Goal: Information Seeking & Learning: Learn about a topic

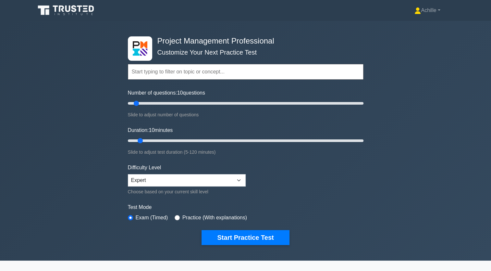
click at [377, 201] on div "Project Management Professional Customize Your Next Practice Test Topics Scope …" at bounding box center [245, 141] width 491 height 240
click at [417, 11] on link "Achille" at bounding box center [427, 10] width 57 height 13
click at [364, 11] on div "Achille Profile Settings Profile Settings Achille Profile Settings" at bounding box center [279, 10] width 353 height 13
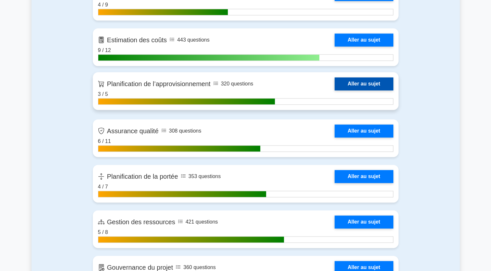
scroll to position [844, 0]
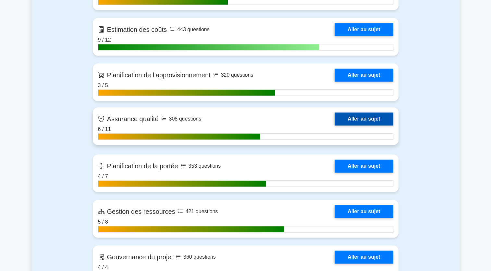
click at [341, 116] on link "Aller au sujet" at bounding box center [364, 118] width 58 height 13
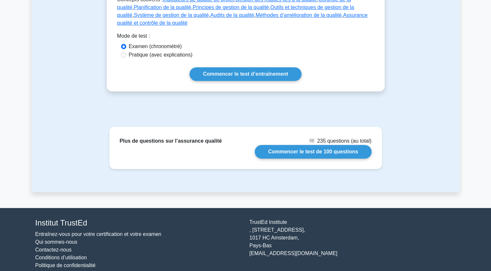
scroll to position [335, 0]
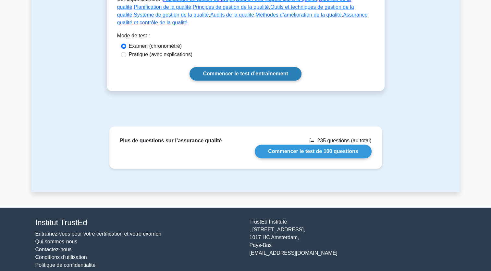
click at [249, 67] on link "Commencer le test d’entraînement" at bounding box center [246, 74] width 112 height 14
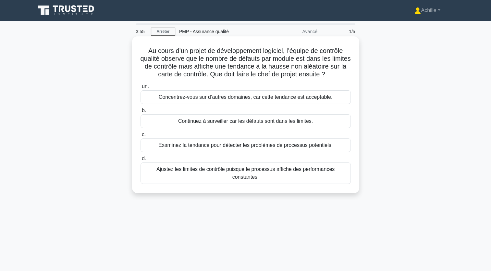
click at [235, 168] on div "Ajustez les limites de contrôle puisque le processus affiche des performances c…" at bounding box center [246, 172] width 210 height 21
click at [141, 161] on input "d. Ajustez les limites de contrôle puisque le processus affiche des performance…" at bounding box center [141, 158] width 0 height 4
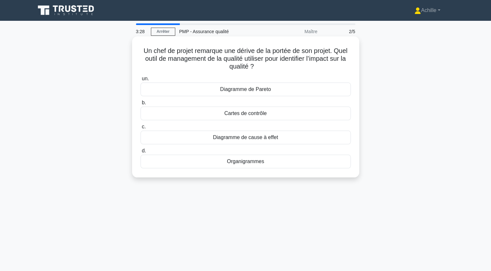
click at [259, 112] on div "Cartes de contrôle" at bounding box center [246, 113] width 210 height 14
click at [141, 105] on input "b. Cartes de contrôle" at bounding box center [141, 103] width 0 height 4
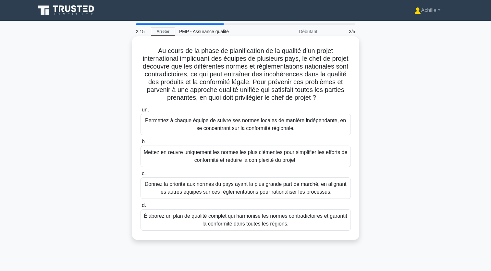
click at [243, 229] on div "Élaborez un plan de qualité complet qui harmonise les normes contradictoires et…" at bounding box center [246, 219] width 210 height 21
click at [141, 207] on input "d. Élaborez un plan de qualité complet qui harmonise les normes contradictoires…" at bounding box center [141, 205] width 0 height 4
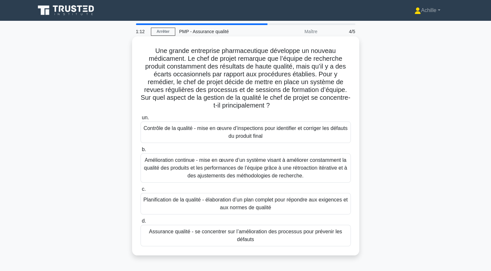
click at [282, 170] on div "Amélioration continue - mise en œuvre d’un système visant à améliorer constamme…" at bounding box center [246, 167] width 210 height 29
click at [141, 152] on input "b. Amélioration continue - mise en œuvre d’un système visant à améliorer consta…" at bounding box center [141, 149] width 0 height 4
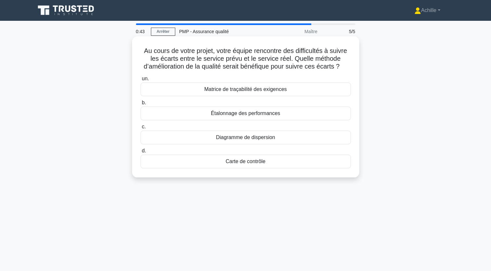
click at [235, 89] on div "Matrice de traçabilité des exigences" at bounding box center [246, 89] width 210 height 14
click at [141, 81] on input "un. Matrice de traçabilité des exigences" at bounding box center [141, 79] width 0 height 4
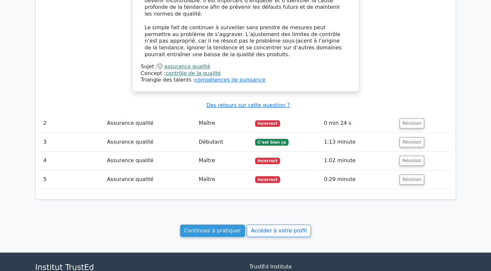
scroll to position [552, 0]
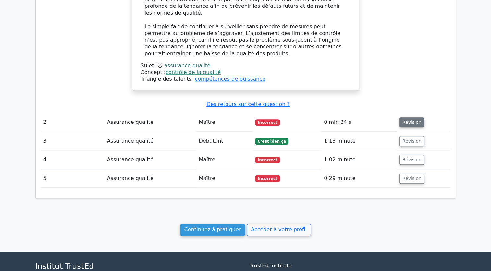
click at [415, 117] on button "Révision" at bounding box center [412, 122] width 25 height 10
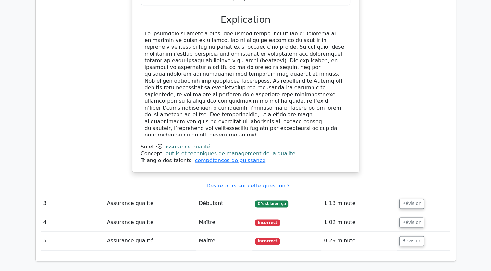
scroll to position [844, 0]
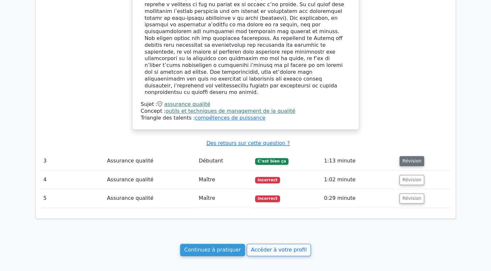
click at [403, 156] on button "Révision" at bounding box center [412, 161] width 25 height 10
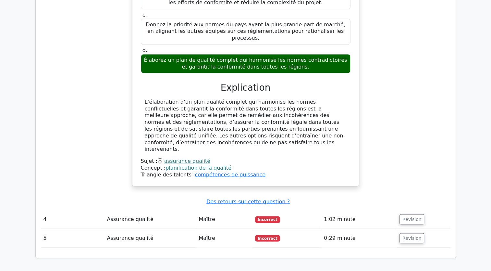
scroll to position [1136, 0]
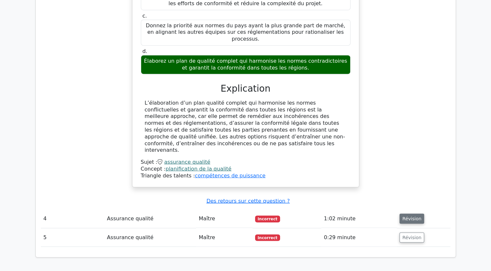
click at [404, 213] on button "Révision" at bounding box center [412, 218] width 25 height 10
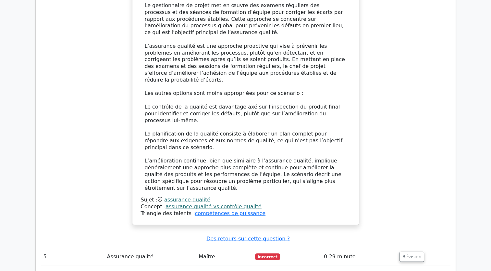
scroll to position [1623, 0]
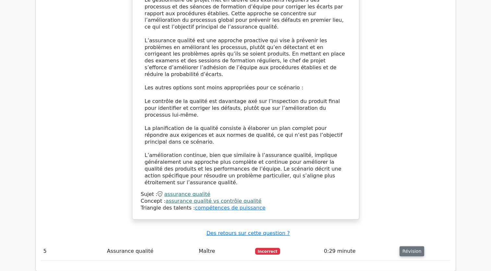
click at [404, 246] on button "Révision" at bounding box center [412, 251] width 25 height 10
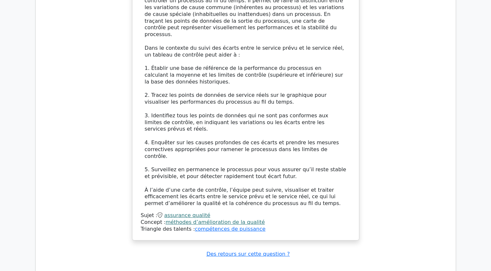
scroll to position [2077, 0]
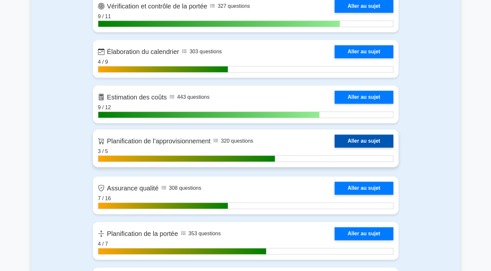
scroll to position [812, 0]
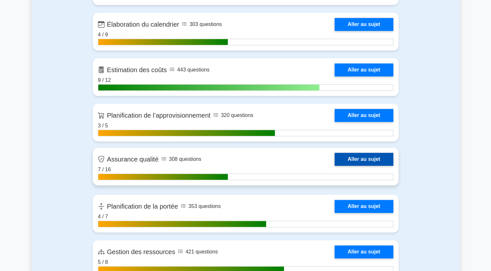
click at [369, 155] on link "Aller au sujet" at bounding box center [364, 159] width 58 height 13
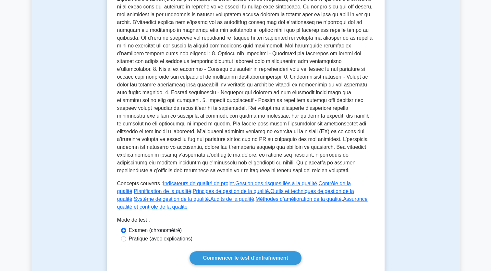
scroll to position [162, 0]
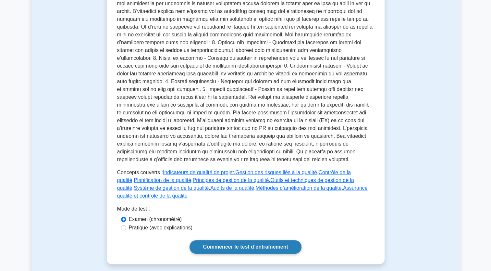
click at [247, 240] on link "Commencer le test d’entraînement" at bounding box center [246, 247] width 112 height 14
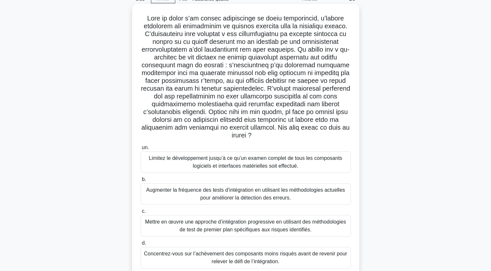
scroll to position [65, 0]
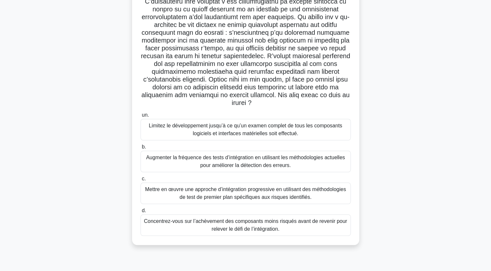
click at [245, 194] on div "Mettre en œuvre une approche d’intégration progressive en utilisant des méthodo…" at bounding box center [246, 192] width 210 height 21
click at [141, 181] on input "c. Mettre en œuvre une approche d’intégration progressive en utilisant des méth…" at bounding box center [141, 179] width 0 height 4
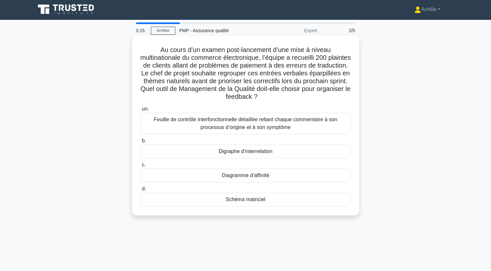
scroll to position [0, 0]
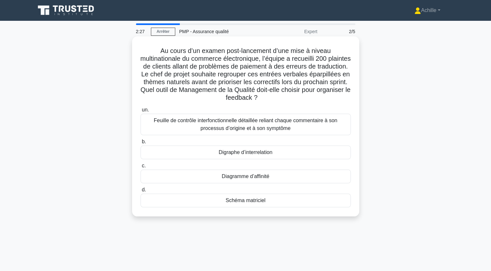
click at [230, 121] on div "Feuille de contrôle interfonctionnelle détaillée reliant chaque commentaire à s…" at bounding box center [246, 124] width 210 height 21
click at [141, 112] on input "un. Feuille de contrôle interfonctionnelle détaillée reliant chaque commentaire…" at bounding box center [141, 110] width 0 height 4
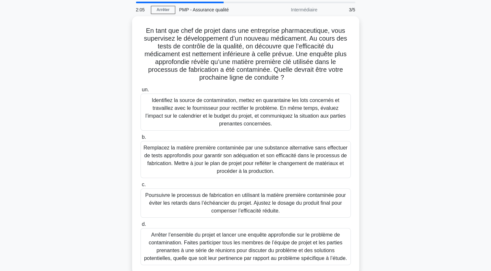
scroll to position [32, 0]
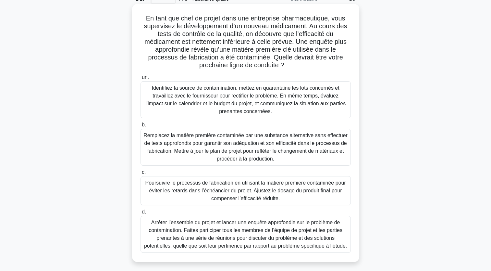
click at [294, 103] on div "Identifiez la source de contamination, mettez en quarantaine les lots concernés…" at bounding box center [246, 99] width 210 height 37
click at [141, 80] on input "un. Identifiez la source de contamination, mettez en quarantaine les lots conce…" at bounding box center [141, 77] width 0 height 4
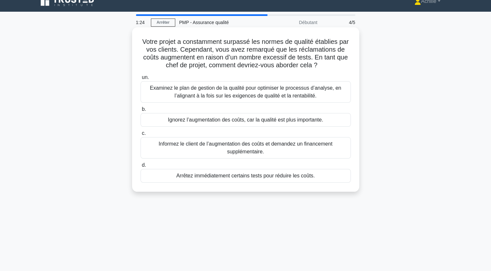
scroll to position [0, 0]
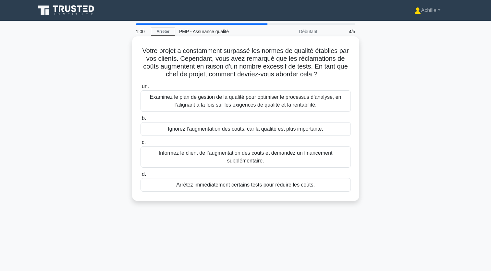
click at [234, 100] on div "Examinez le plan de gestion de la qualité pour optimiser le processus d’analyse…" at bounding box center [246, 100] width 210 height 21
click at [141, 89] on input "un. Examinez le plan de gestion de la qualité pour optimiser le processus d’ana…" at bounding box center [141, 86] width 0 height 4
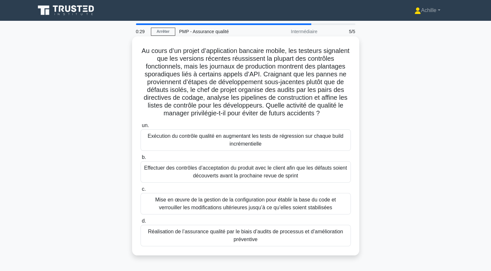
click at [241, 230] on div "Réalisation de l’assurance qualité par le biais d’audits de processus et d’amél…" at bounding box center [246, 235] width 210 height 21
click at [141, 223] on input "d. Réalisation de l’assurance qualité par le biais d’audits de processus et d’a…" at bounding box center [141, 221] width 0 height 4
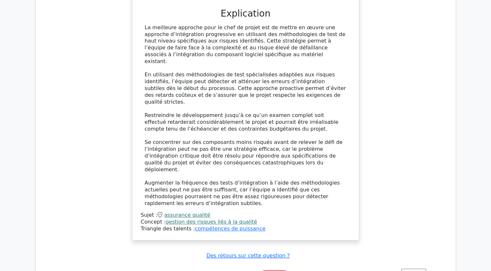
scroll to position [779, 0]
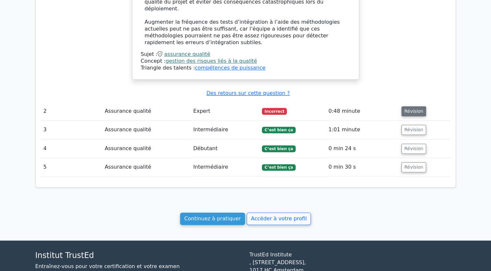
click at [412, 106] on button "Révision" at bounding box center [414, 111] width 25 height 10
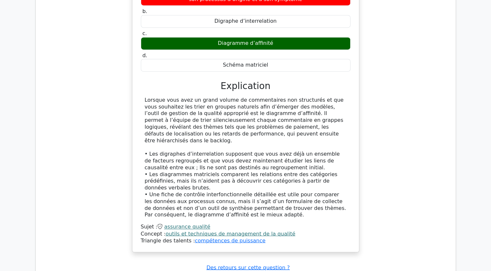
scroll to position [1006, 0]
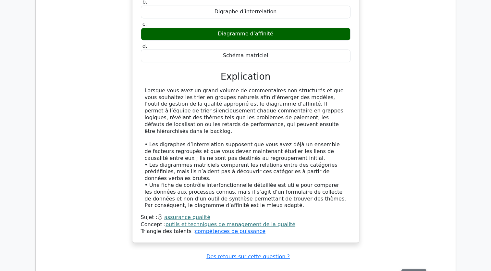
click at [408, 269] on button "Révision" at bounding box center [414, 274] width 25 height 10
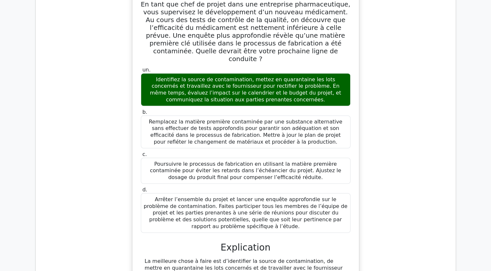
scroll to position [1461, 0]
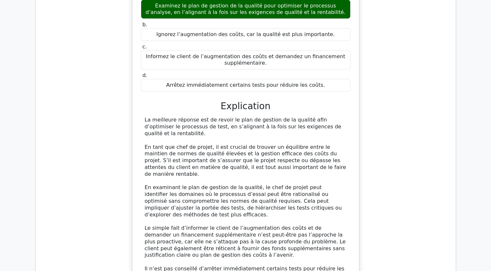
scroll to position [1883, 0]
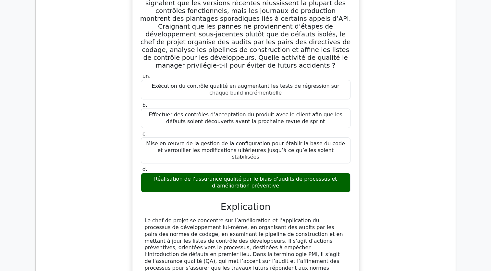
scroll to position [2365, 0]
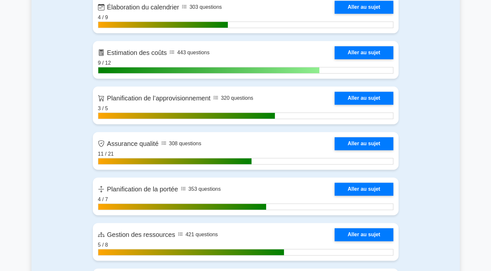
scroll to position [844, 0]
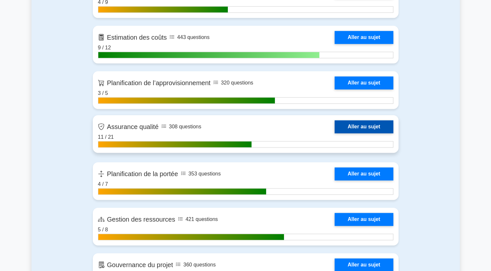
click at [355, 127] on link "Aller au sujet" at bounding box center [364, 126] width 58 height 13
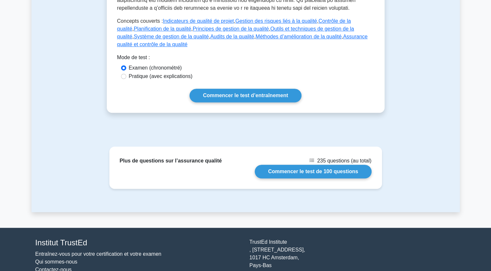
scroll to position [335, 0]
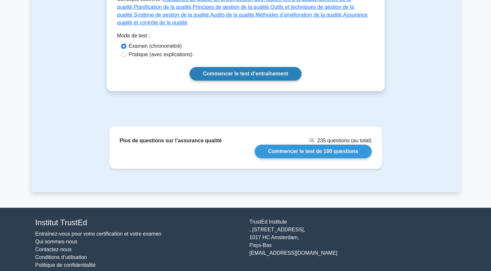
click at [231, 69] on link "Commencer le test d’entraînement" at bounding box center [246, 74] width 112 height 14
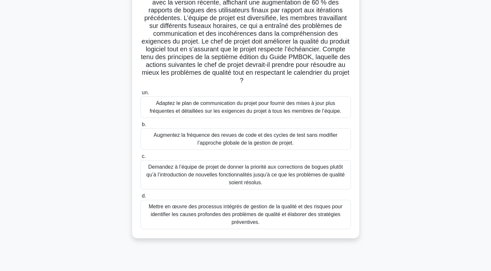
scroll to position [80, 0]
click at [216, 205] on div "Mettre en œuvre des processus intégrés de gestion de la qualité et des risques …" at bounding box center [246, 213] width 210 height 29
click at [141, 198] on input "d. Mettre en œuvre des processus intégrés de gestion de la qualité et des risqu…" at bounding box center [141, 196] width 0 height 4
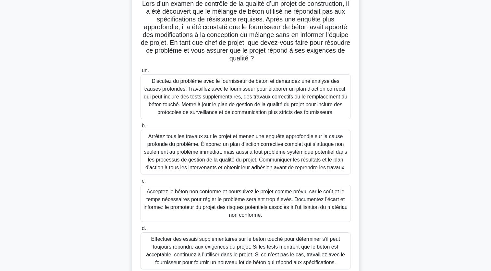
scroll to position [32, 0]
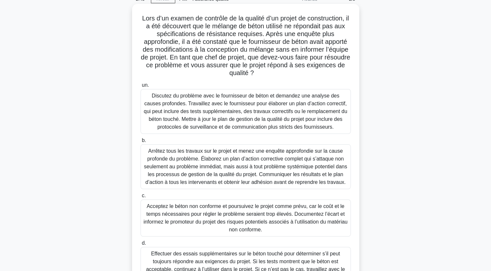
click at [186, 104] on div "Discutez du problème avec le fournisseur de béton et demandez une analyse des c…" at bounding box center [246, 111] width 210 height 45
click at [141, 87] on input "un. Discutez du problème avec le fournisseur de béton et demandez une analyse d…" at bounding box center [141, 85] width 0 height 4
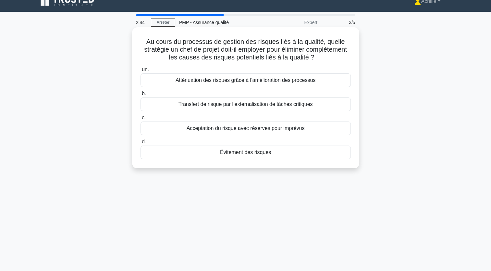
scroll to position [0, 0]
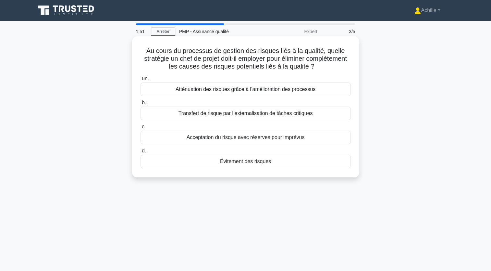
click at [228, 114] on div "Transfert de risque par l’externalisation de tâches critiques" at bounding box center [246, 113] width 210 height 14
click at [141, 105] on input "b. Transfert de risque par l’externalisation de tâches critiques" at bounding box center [141, 103] width 0 height 4
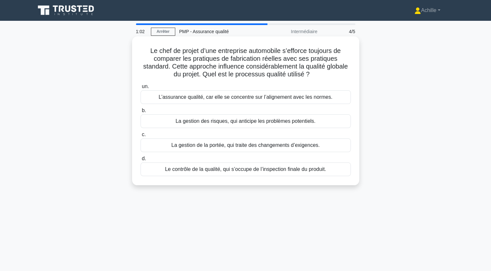
click at [225, 103] on div "L’assurance qualité, car elle se concentre sur l’alignement avec les normes." at bounding box center [246, 97] width 210 height 14
click at [141, 89] on input "un. L’assurance qualité, car elle se concentre sur l’alignement avec les normes." at bounding box center [141, 86] width 0 height 4
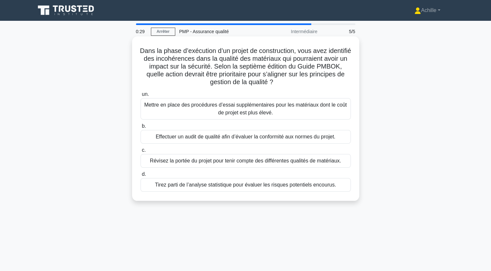
click at [190, 138] on div "Effectuer un audit de qualité afin d’évaluer la conformité aux normes du projet." at bounding box center [246, 137] width 210 height 14
click at [141, 128] on input "b. Effectuer un audit de qualité afin d’évaluer la conformité aux normes du pro…" at bounding box center [141, 126] width 0 height 4
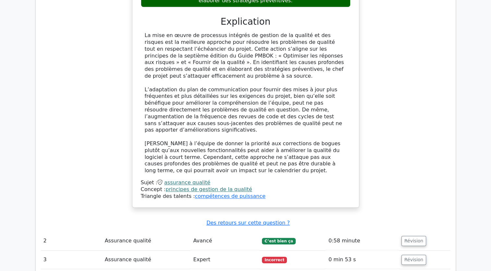
scroll to position [714, 0]
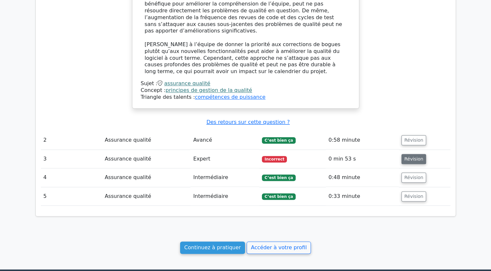
click at [412, 154] on button "Révision" at bounding box center [414, 159] width 25 height 10
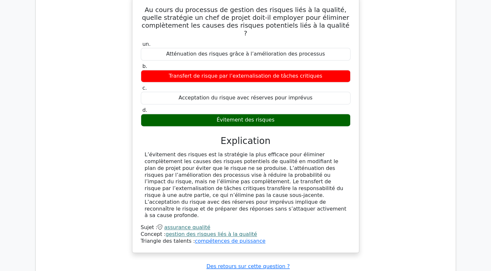
scroll to position [942, 0]
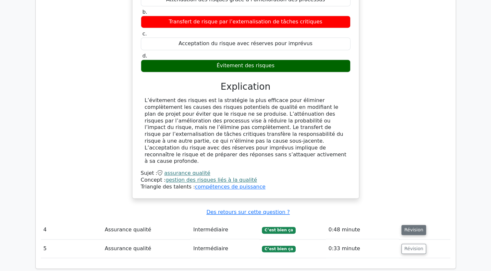
click at [410, 225] on button "Révision" at bounding box center [414, 230] width 25 height 10
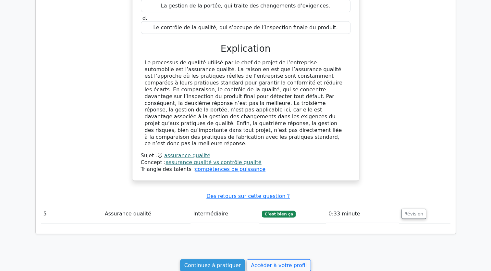
scroll to position [1308, 0]
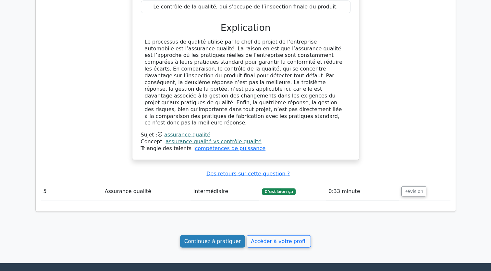
click at [218, 235] on link "Continuez à pratiquer" at bounding box center [212, 241] width 65 height 12
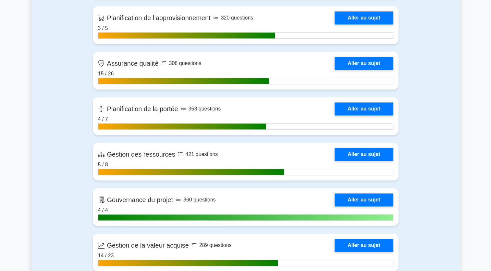
scroll to position [909, 0]
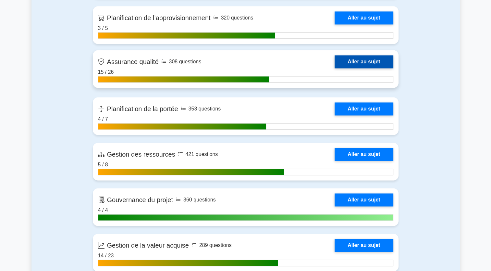
click at [347, 62] on link "Aller au sujet" at bounding box center [364, 61] width 58 height 13
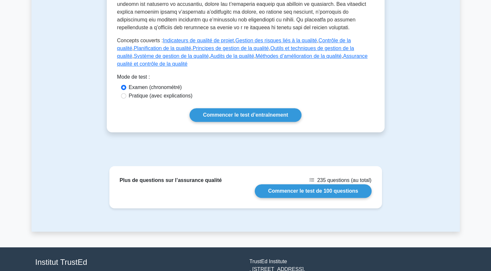
scroll to position [335, 0]
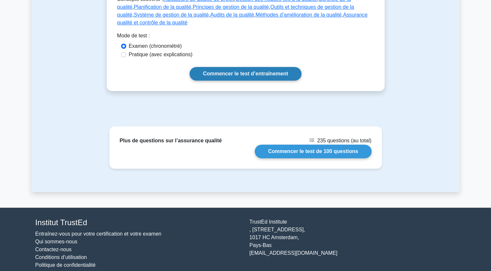
click at [230, 69] on link "Commencer le test d’entraînement" at bounding box center [246, 74] width 112 height 14
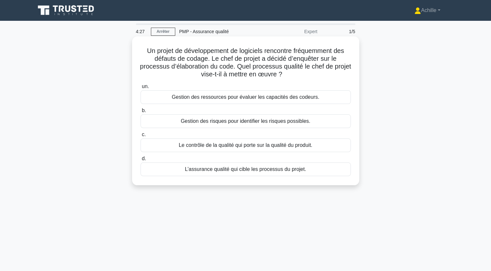
click at [238, 166] on div "L’assurance qualité qui cible les processus du projet." at bounding box center [246, 169] width 210 height 14
click at [141, 161] on input "d. L’assurance qualité qui cible les processus du projet." at bounding box center [141, 158] width 0 height 4
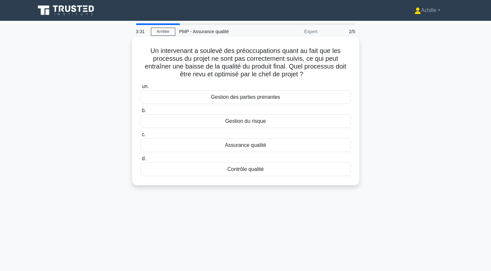
click at [252, 147] on div "Assurance qualité" at bounding box center [246, 145] width 210 height 14
click at [141, 137] on input "c. Assurance qualité" at bounding box center [141, 134] width 0 height 4
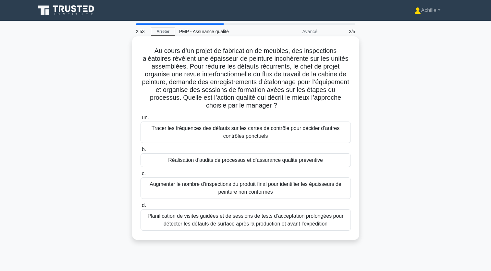
click at [187, 164] on div "Réalisation d’audits de processus et d’assurance qualité préventive" at bounding box center [246, 160] width 210 height 14
click at [141, 152] on input "b. Réalisation d’audits de processus et d’assurance qualité préventive" at bounding box center [141, 149] width 0 height 4
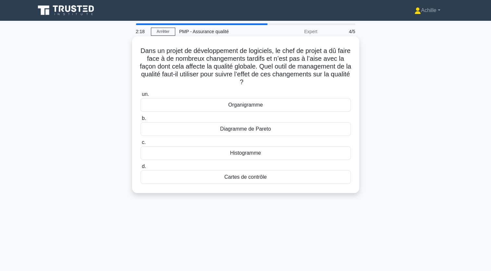
click at [232, 179] on div "Cartes de contrôle" at bounding box center [246, 177] width 210 height 14
click at [141, 169] on input "d. Cartes de contrôle" at bounding box center [141, 166] width 0 height 4
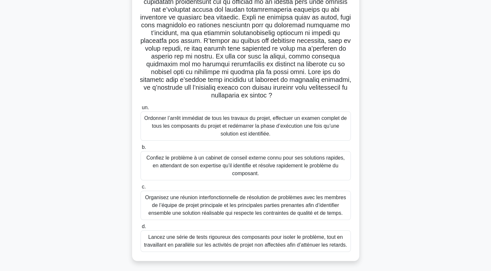
scroll to position [80, 0]
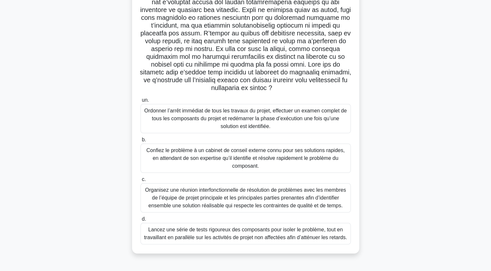
click at [302, 202] on div "Organisez une réunion interfonctionnelle de résolution de problèmes avec les me…" at bounding box center [246, 197] width 210 height 29
click at [141, 181] on input "c. Organisez une réunion interfonctionnelle de résolution de problèmes avec les…" at bounding box center [141, 179] width 0 height 4
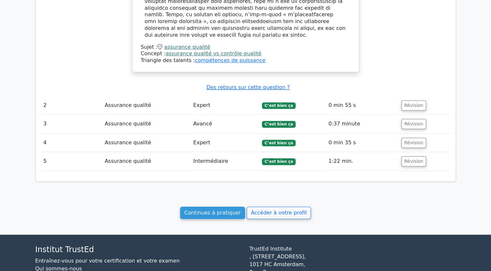
scroll to position [584, 0]
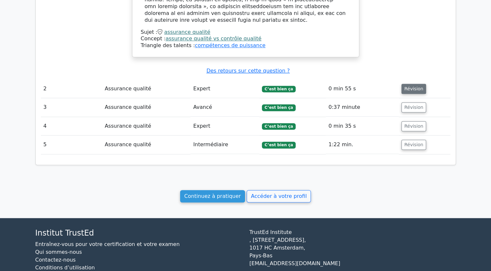
click at [405, 84] on button "Révision" at bounding box center [414, 89] width 25 height 10
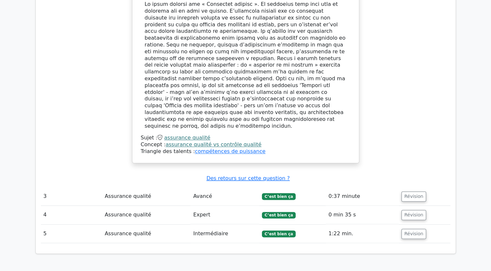
scroll to position [877, 0]
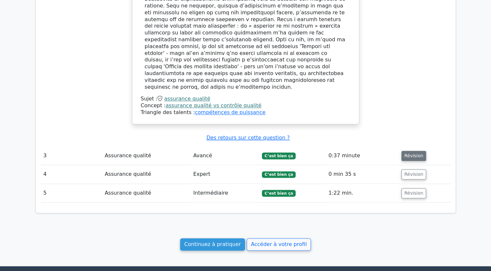
click at [402, 151] on button "Révision" at bounding box center [414, 156] width 25 height 10
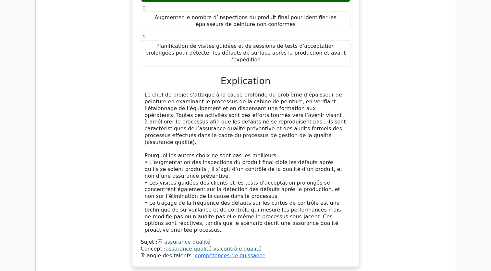
scroll to position [1299, 0]
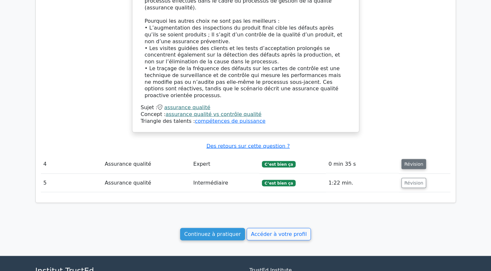
click at [410, 159] on button "Révision" at bounding box center [414, 164] width 25 height 10
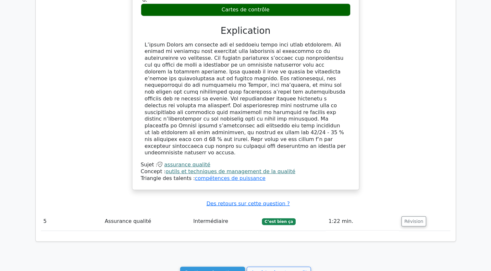
scroll to position [1623, 0]
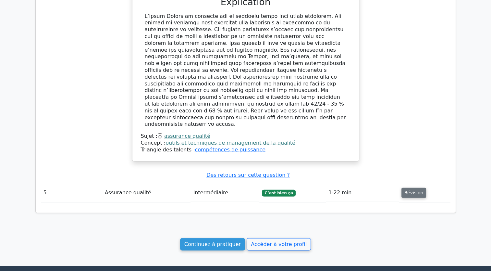
click at [416, 188] on button "Révision" at bounding box center [414, 193] width 25 height 10
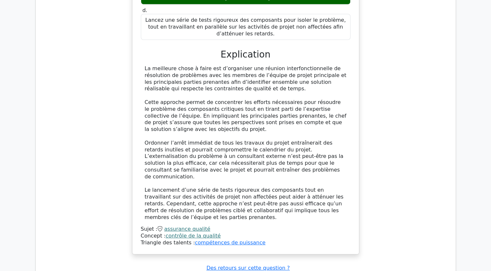
scroll to position [2136, 0]
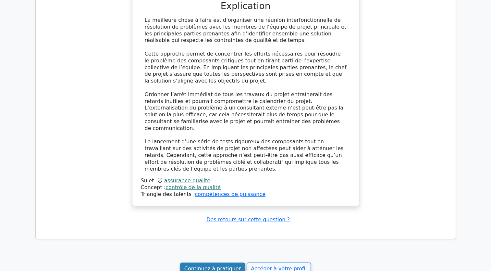
click at [209, 262] on link "Continuez à pratiquer" at bounding box center [212, 268] width 65 height 12
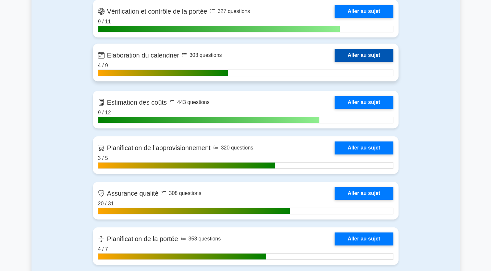
scroll to position [844, 0]
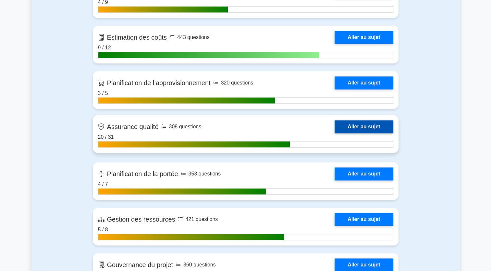
click at [356, 126] on link "Aller au sujet" at bounding box center [364, 126] width 58 height 13
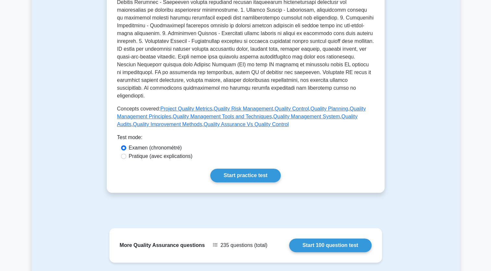
scroll to position [289, 0]
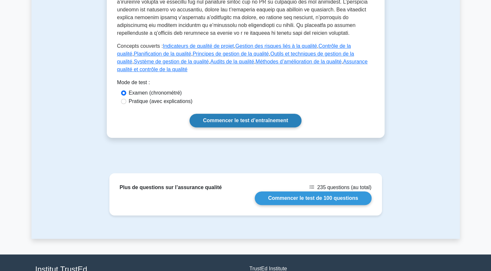
click at [242, 114] on link "Commencer le test d’entraînement" at bounding box center [246, 121] width 112 height 14
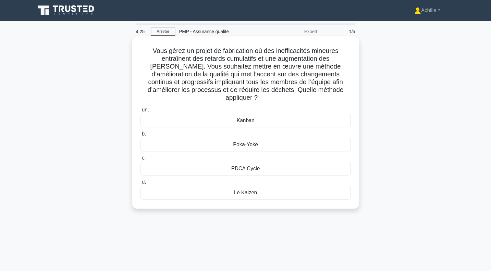
click at [244, 189] on div "Le Kaizen" at bounding box center [246, 193] width 210 height 14
click at [141, 184] on input "d. Le Kaizen" at bounding box center [141, 182] width 0 height 4
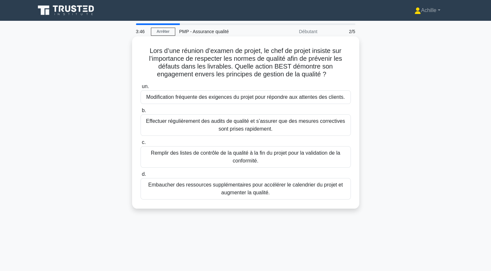
click at [245, 129] on div "Effectuer régulièrement des audits de qualité et s’assurer que des mesures corr…" at bounding box center [246, 124] width 210 height 21
click at [141, 113] on input "b. Effectuer régulièrement des audits de qualité et s’assurer que des mesures c…" at bounding box center [141, 110] width 0 height 4
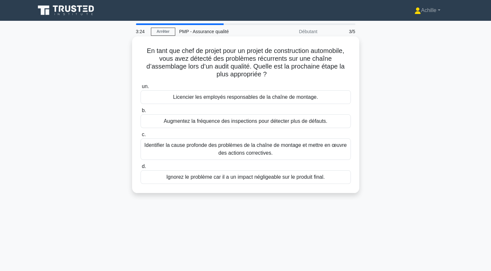
click at [247, 149] on div "Identifier la cause profonde des problèmes de la chaîne de montage et mettre en…" at bounding box center [246, 148] width 210 height 21
click at [141, 137] on input "c. Identifier la cause profonde des problèmes de la chaîne de montage et mettre…" at bounding box center [141, 134] width 0 height 4
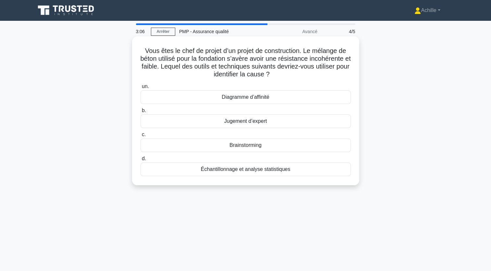
click at [231, 98] on div "Diagramme d’affinité" at bounding box center [246, 97] width 210 height 14
click at [141, 89] on input "un. Diagramme d’affinité" at bounding box center [141, 86] width 0 height 4
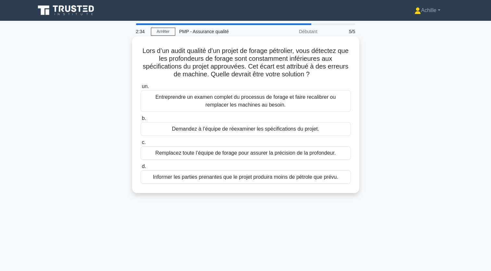
click at [230, 103] on div "Entreprendre un examen complet du processus de forage et faire recalibrer ou re…" at bounding box center [246, 100] width 210 height 21
click at [141, 89] on input "un. Entreprendre un examen complet du processus de forage et faire recalibrer o…" at bounding box center [141, 86] width 0 height 4
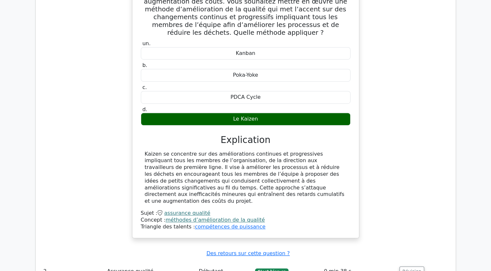
scroll to position [540, 0]
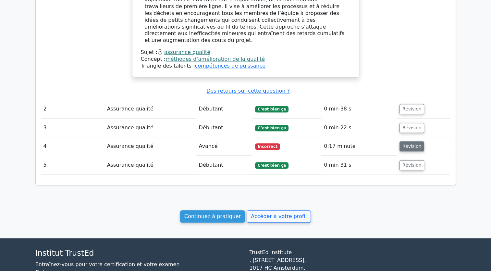
click at [413, 141] on button "Révision" at bounding box center [412, 146] width 25 height 10
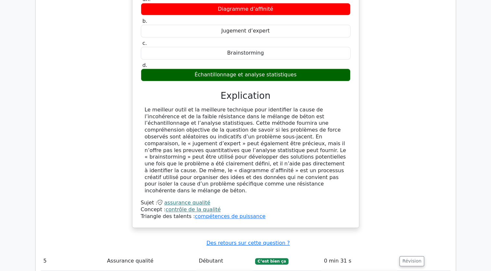
scroll to position [800, 0]
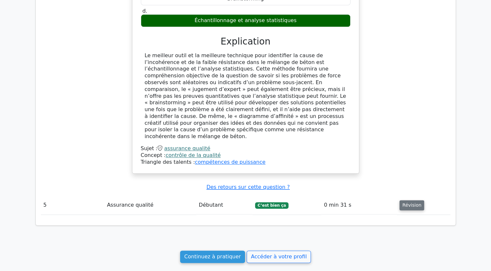
click at [413, 200] on button "Révision" at bounding box center [412, 205] width 25 height 10
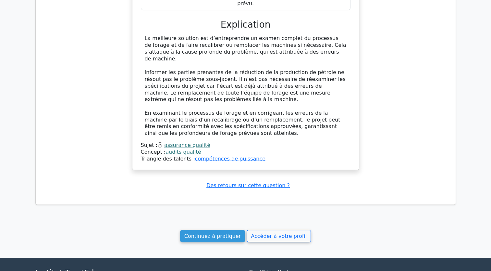
scroll to position [1171, 0]
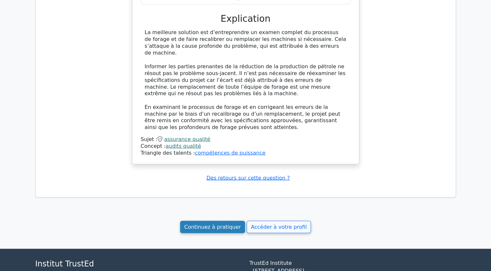
click at [221, 220] on link "Continuez à pratiquer" at bounding box center [212, 226] width 65 height 12
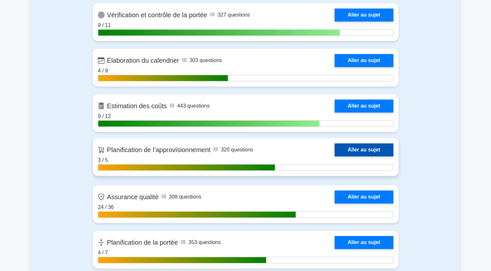
scroll to position [779, 0]
